Goal: Find contact information: Find contact information

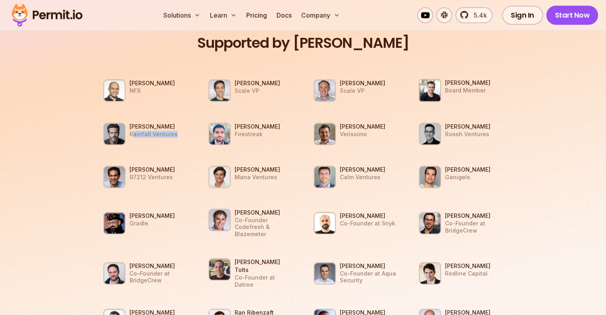
drag, startPoint x: 133, startPoint y: 133, endPoint x: 180, endPoint y: 135, distance: 47.0
click at [180, 135] on li "[PERSON_NAME] Rainfall Ventures" at bounding box center [146, 133] width 96 height 33
drag, startPoint x: 239, startPoint y: 178, endPoint x: 285, endPoint y: 181, distance: 46.6
click at [284, 181] on li "[PERSON_NAME] Mana Ventures" at bounding box center [251, 176] width 96 height 33
drag, startPoint x: 369, startPoint y: 176, endPoint x: 405, endPoint y: 178, distance: 35.1
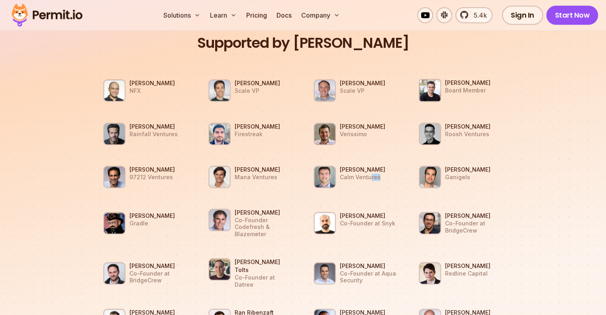
click at [405, 178] on ul "[PERSON_NAME] NFX [PERSON_NAME] Scale VP [PERSON_NAME] Scale VP [PERSON_NAME] B…" at bounding box center [303, 251] width 424 height 369
drag, startPoint x: 450, startPoint y: 177, endPoint x: 499, endPoint y: 186, distance: 49.5
click at [493, 178] on li "[PERSON_NAME] Ganigels" at bounding box center [461, 176] width 96 height 33
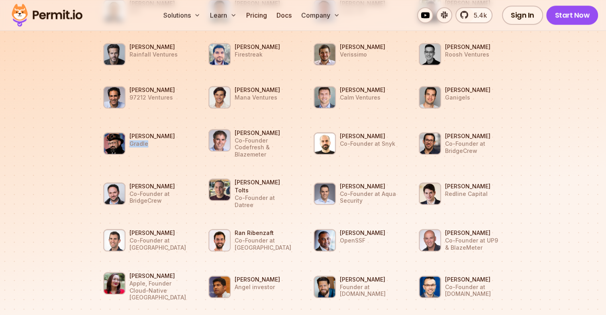
drag, startPoint x: 129, startPoint y: 139, endPoint x: 167, endPoint y: 141, distance: 38.3
click at [167, 141] on p "Gradle" at bounding box center [151, 143] width 45 height 7
drag, startPoint x: 179, startPoint y: 132, endPoint x: 126, endPoint y: 131, distance: 53.0
click at [126, 131] on li "[PERSON_NAME] Gradle" at bounding box center [146, 143] width 96 height 33
drag, startPoint x: 367, startPoint y: 175, endPoint x: 360, endPoint y: 214, distance: 40.1
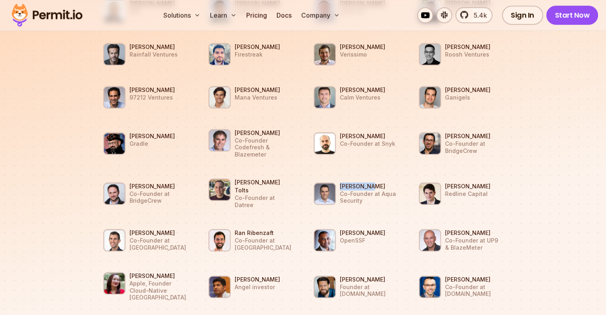
click at [340, 182] on div "[PERSON_NAME] Co-Founder at Aqua Security" at bounding box center [369, 193] width 58 height 22
drag, startPoint x: 340, startPoint y: 175, endPoint x: 372, endPoint y: 177, distance: 32.7
click at [372, 182] on h3 "[PERSON_NAME]" at bounding box center [369, 186] width 58 height 8
copy h3 "[PERSON_NAME]"
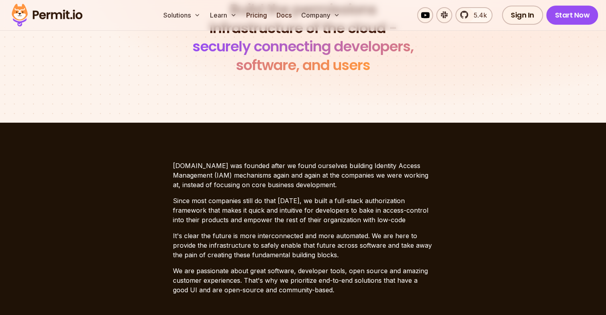
scroll to position [0, 0]
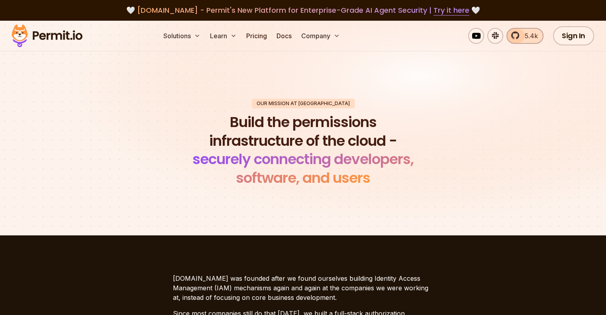
click at [521, 36] on span "5.4k" at bounding box center [529, 36] width 18 height 10
